Goal: Information Seeking & Learning: Learn about a topic

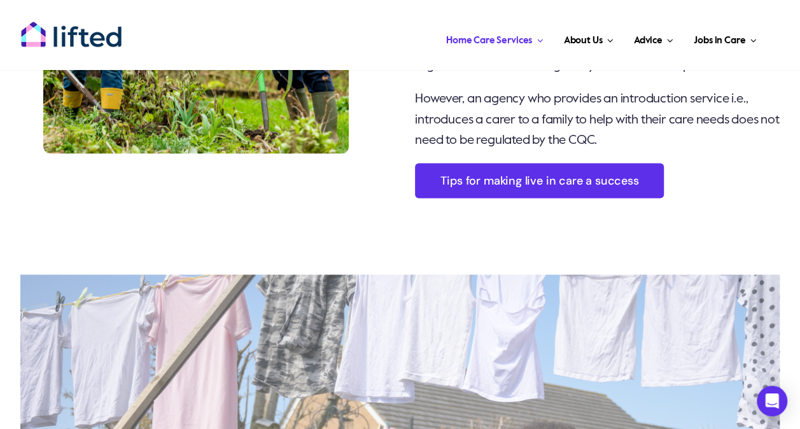
scroll to position [1083, 0]
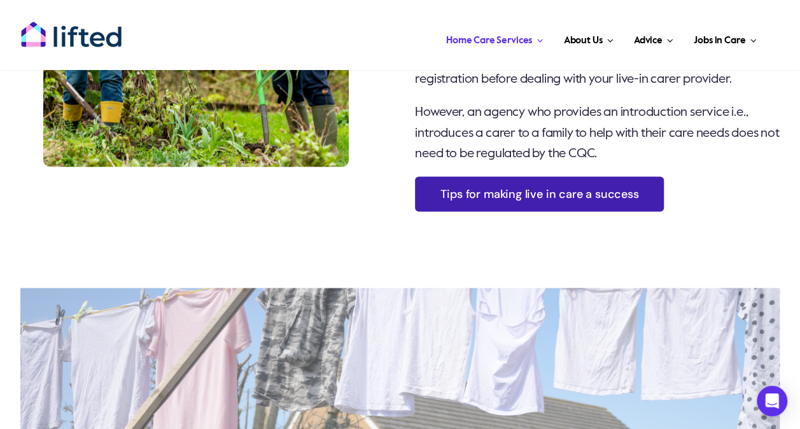
click at [491, 211] on link "Tips for making live in care a success" at bounding box center [539, 193] width 249 height 35
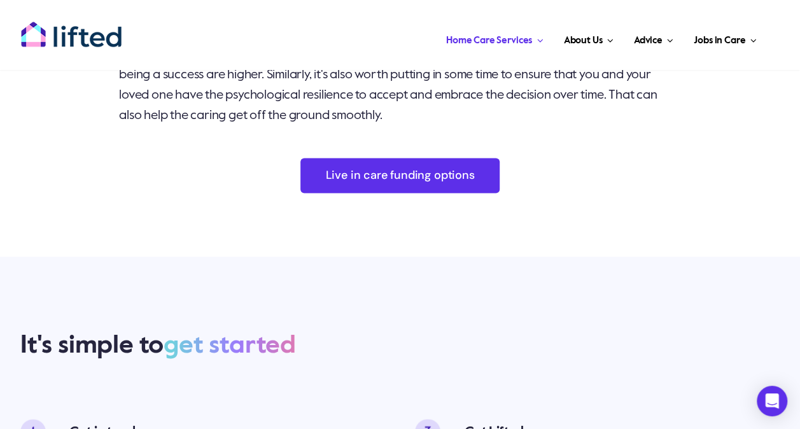
scroll to position [3112, 0]
